Goal: Information Seeking & Learning: Learn about a topic

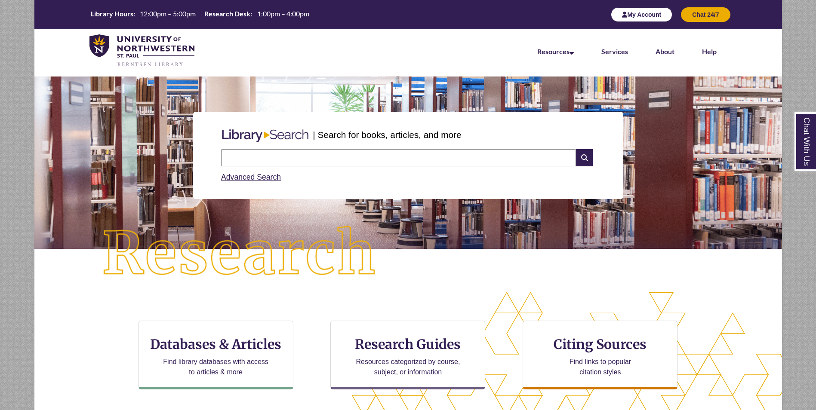
click at [626, 13] on button "My Account" at bounding box center [640, 14] width 61 height 15
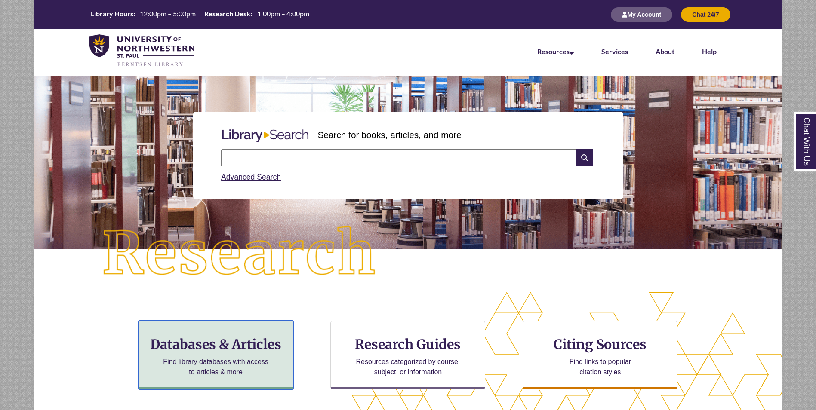
click at [184, 350] on h3 "Databases & Articles" at bounding box center [216, 344] width 140 height 16
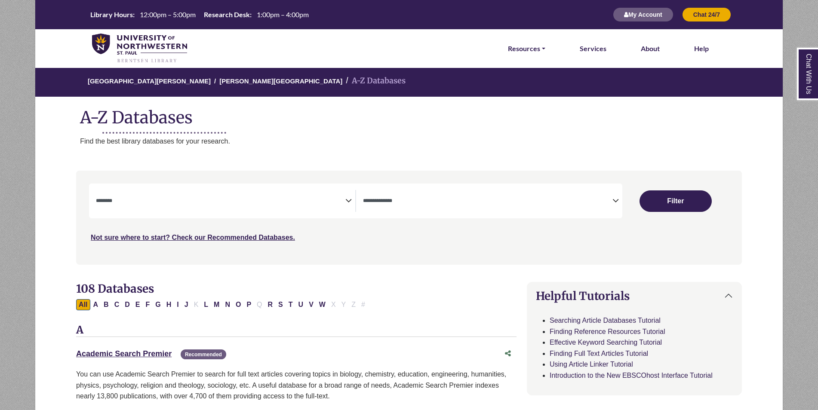
select select "Database Subject Filter"
select select "Database Types Filter"
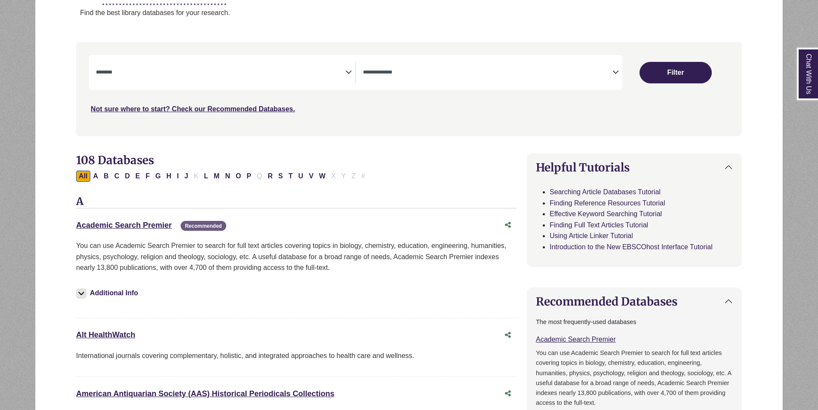
scroll to position [129, 0]
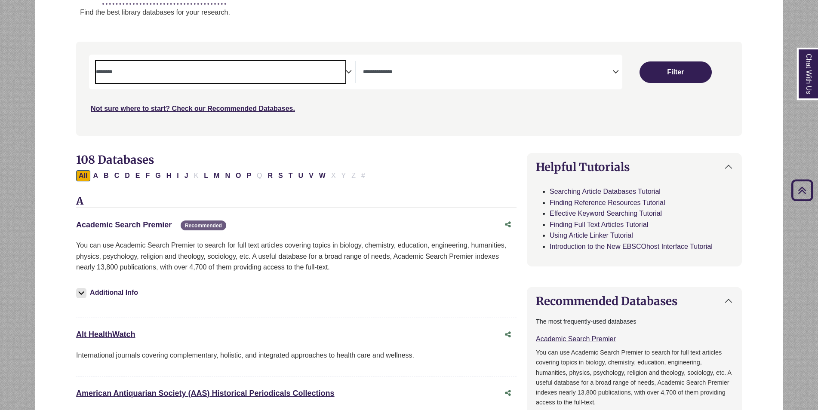
click at [161, 76] on textarea "Search" at bounding box center [220, 72] width 249 height 7
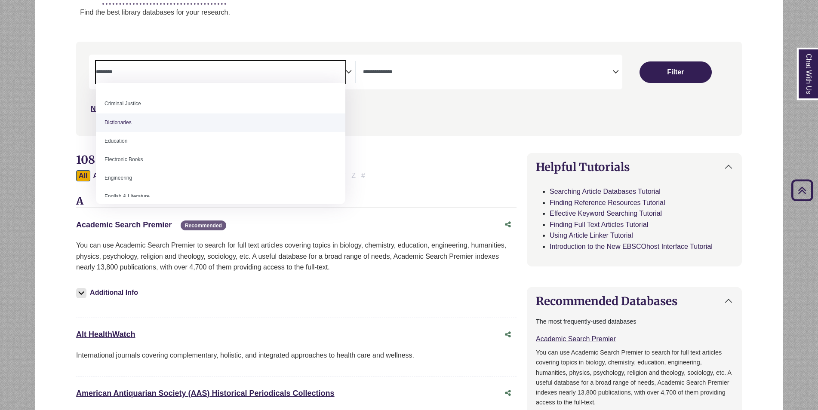
scroll to position [215, 0]
select select "*****"
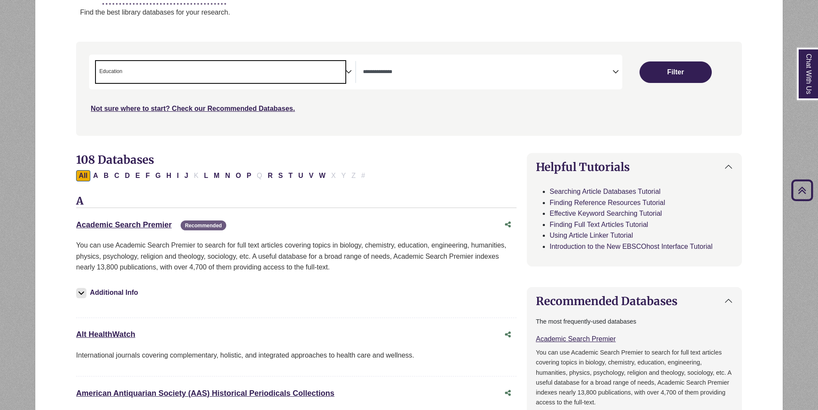
scroll to position [107, 0]
click at [414, 64] on span "Search filters" at bounding box center [487, 72] width 249 height 22
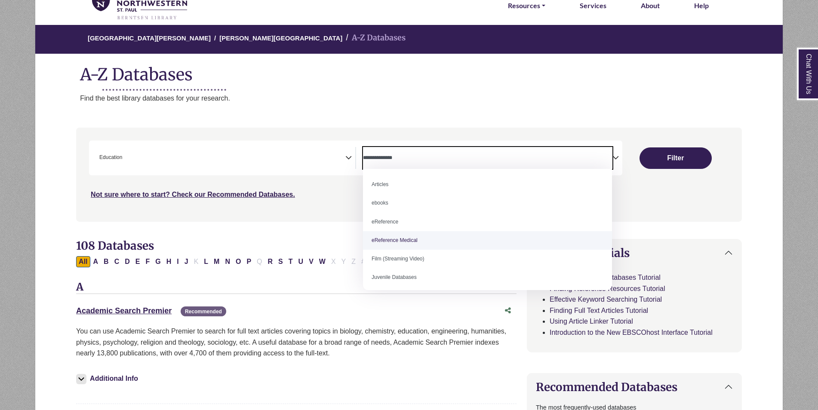
scroll to position [0, 0]
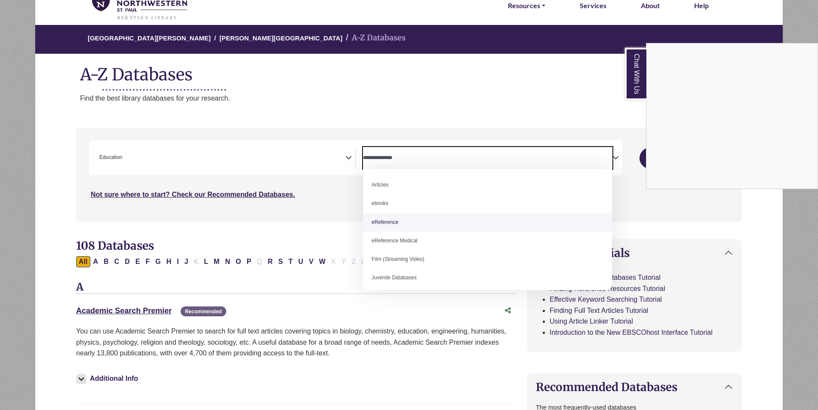
click at [332, 215] on div "Chat With Us" at bounding box center [409, 205] width 818 height 410
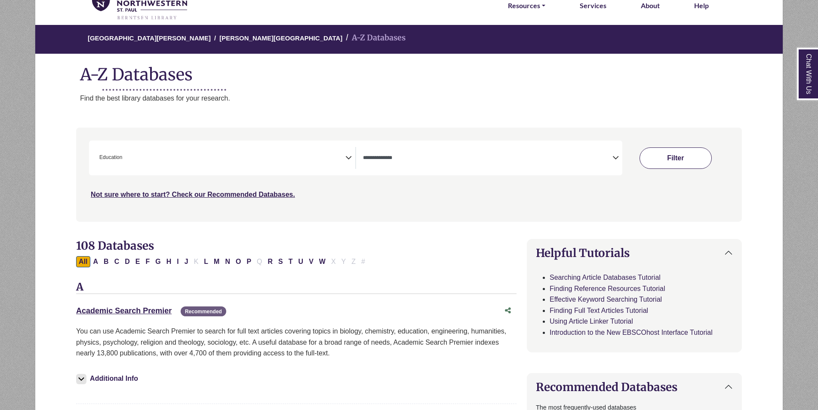
click at [681, 161] on button "Filter" at bounding box center [675, 157] width 72 height 21
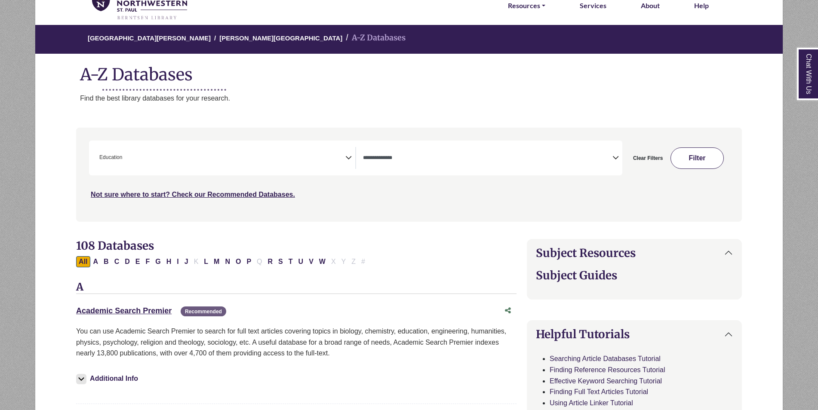
select select "Database Types Filter"
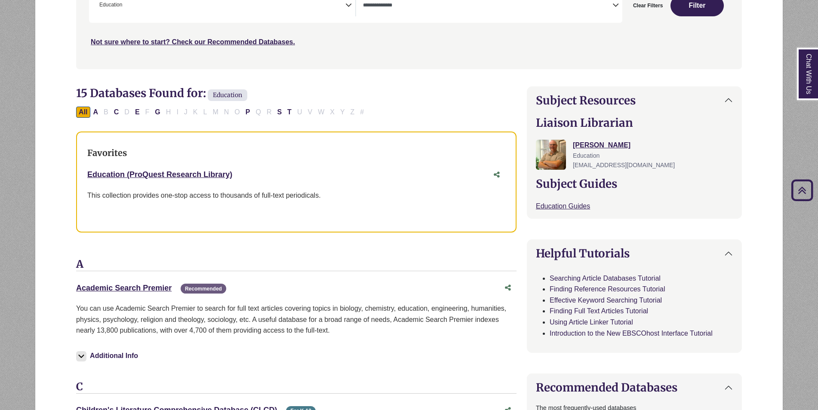
scroll to position [172, 0]
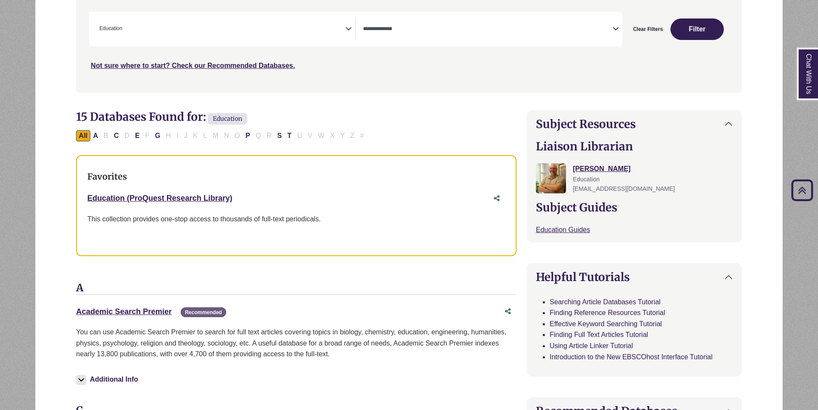
click at [279, 52] on div "***" at bounding box center [409, 41] width 640 height 59
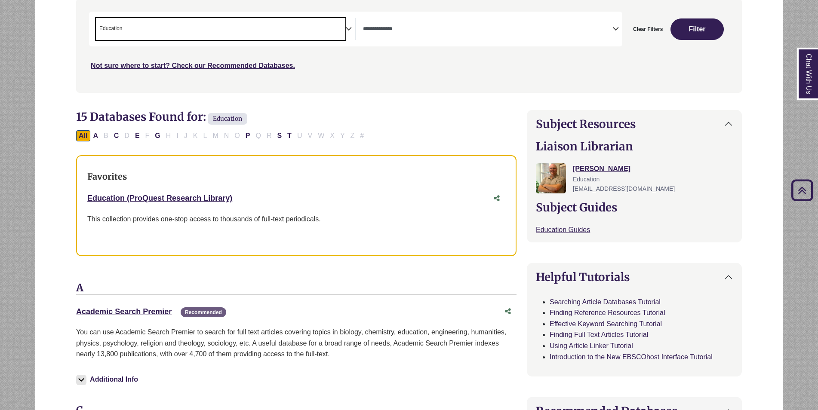
click at [279, 38] on span "× Education" at bounding box center [220, 29] width 249 height 22
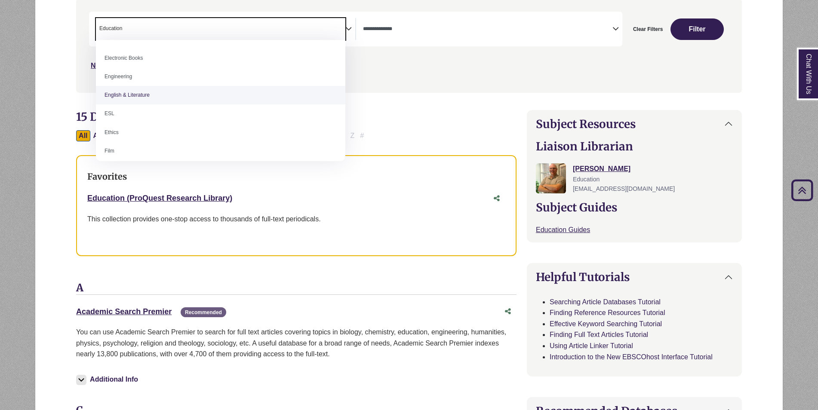
scroll to position [301, 0]
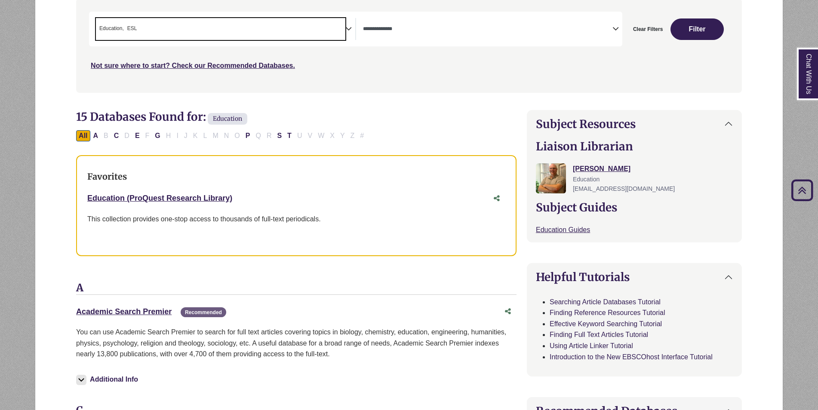
click at [123, 28] on span "Education" at bounding box center [111, 29] width 25 height 8
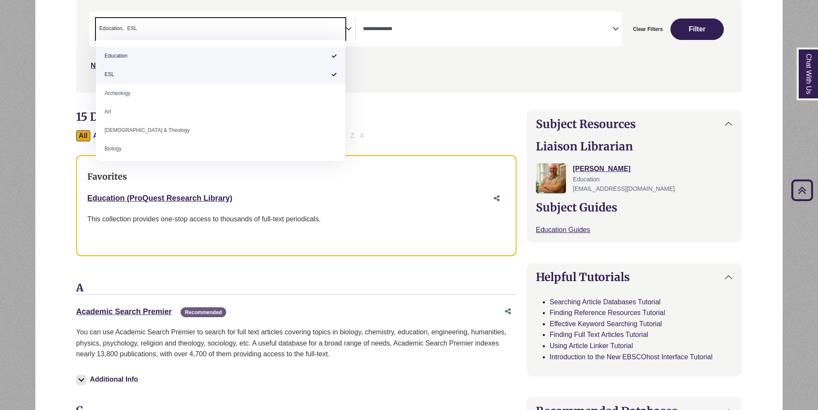
select select "*****"
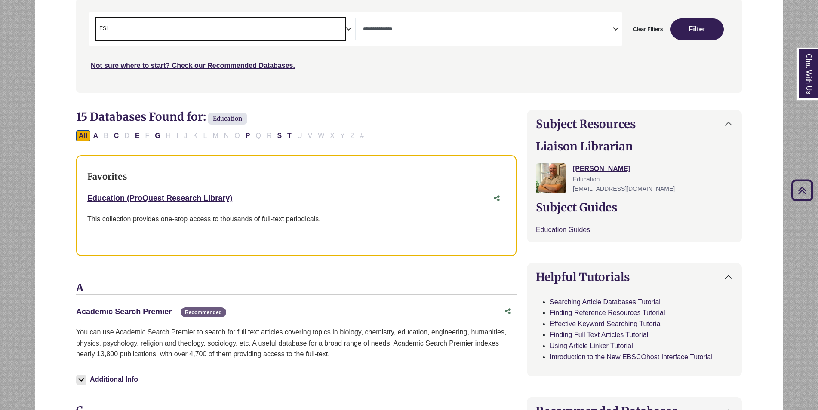
click at [394, 71] on div "Not sure where to start? Check our Recommended Databases." at bounding box center [329, 62] width 480 height 18
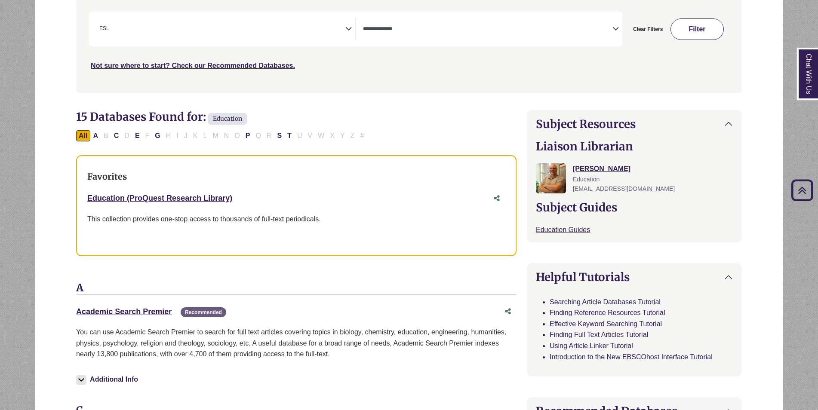
click at [693, 29] on button "Filter" at bounding box center [696, 28] width 53 height 21
select select "Database Types Filter"
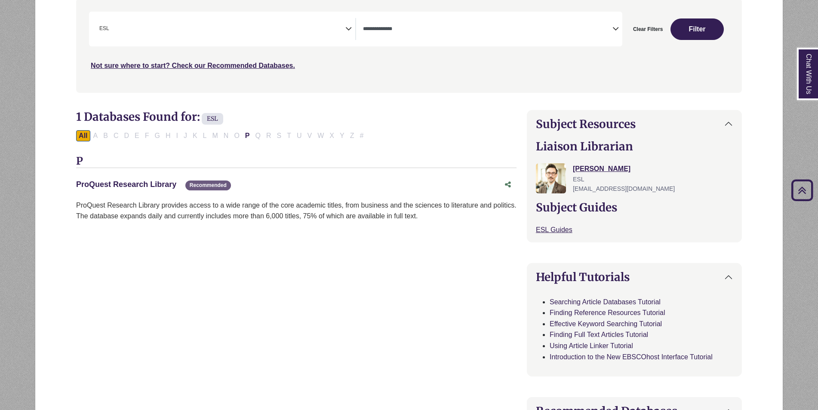
click at [140, 186] on link "ProQuest Research Library This link opens in a new window" at bounding box center [126, 184] width 100 height 9
